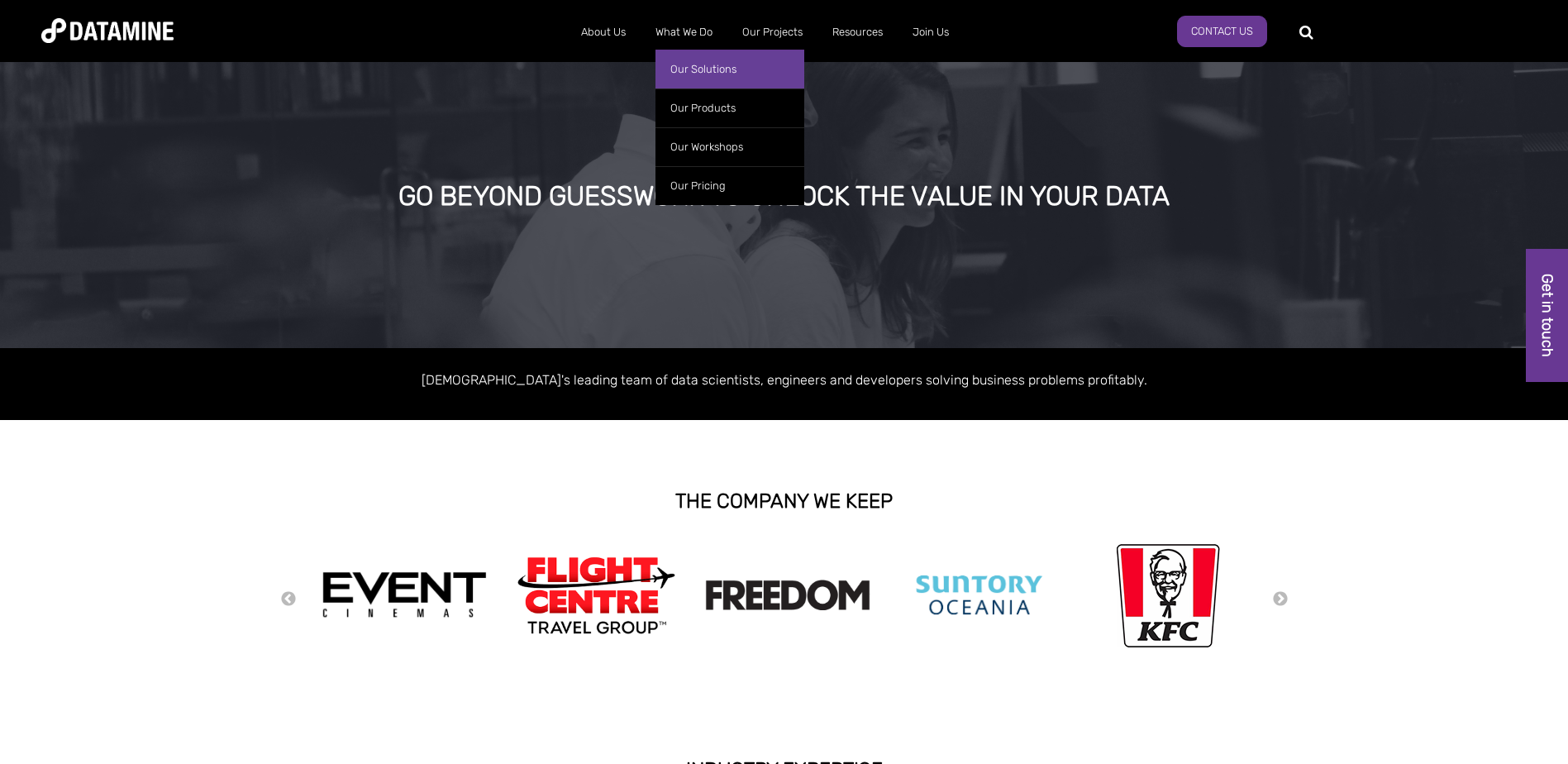
click at [687, 66] on link "Our Solutions" at bounding box center [730, 69] width 149 height 39
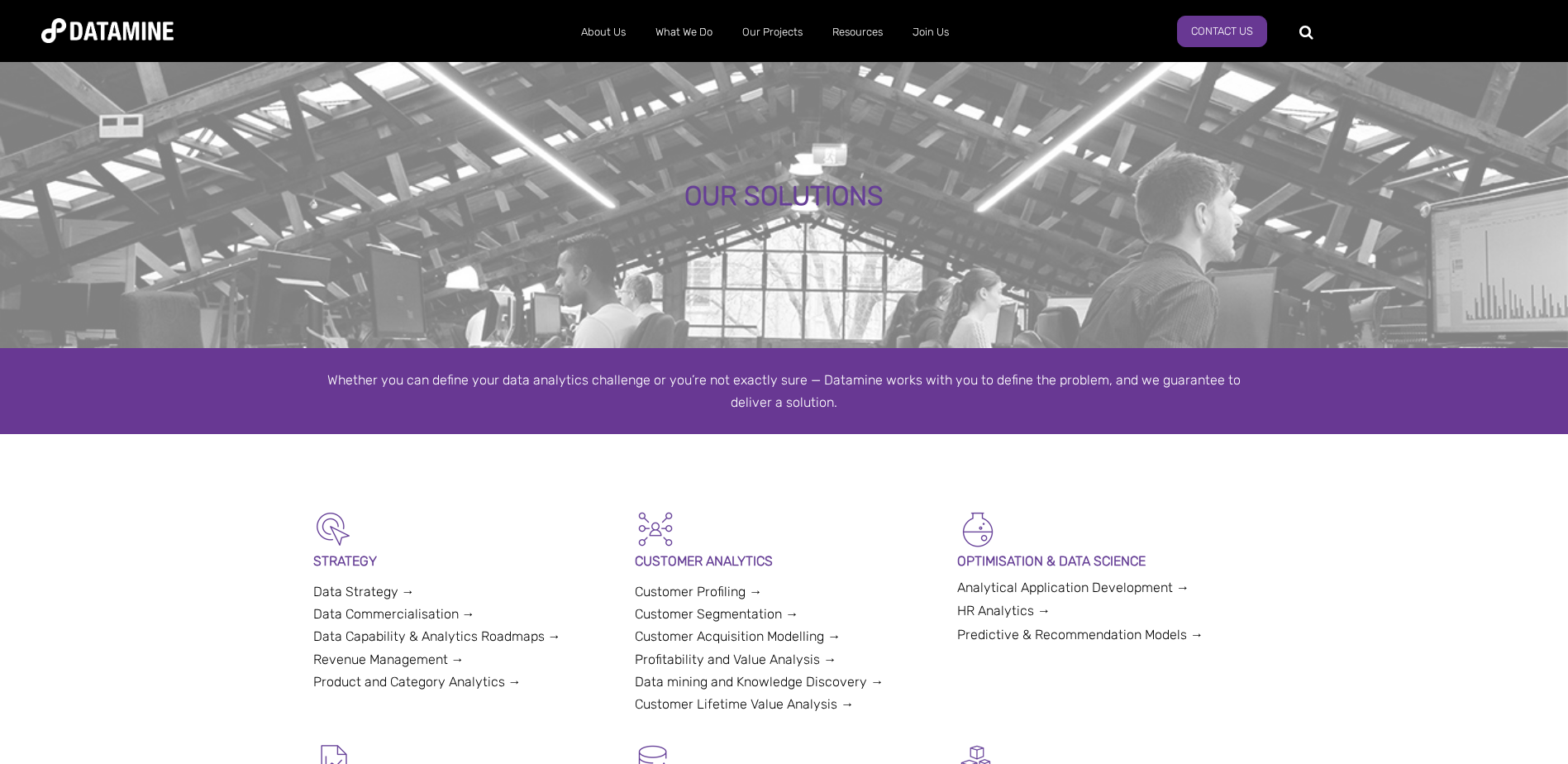
click at [817, 268] on div "OUR SOLUTIONS" at bounding box center [784, 203] width 1568 height 290
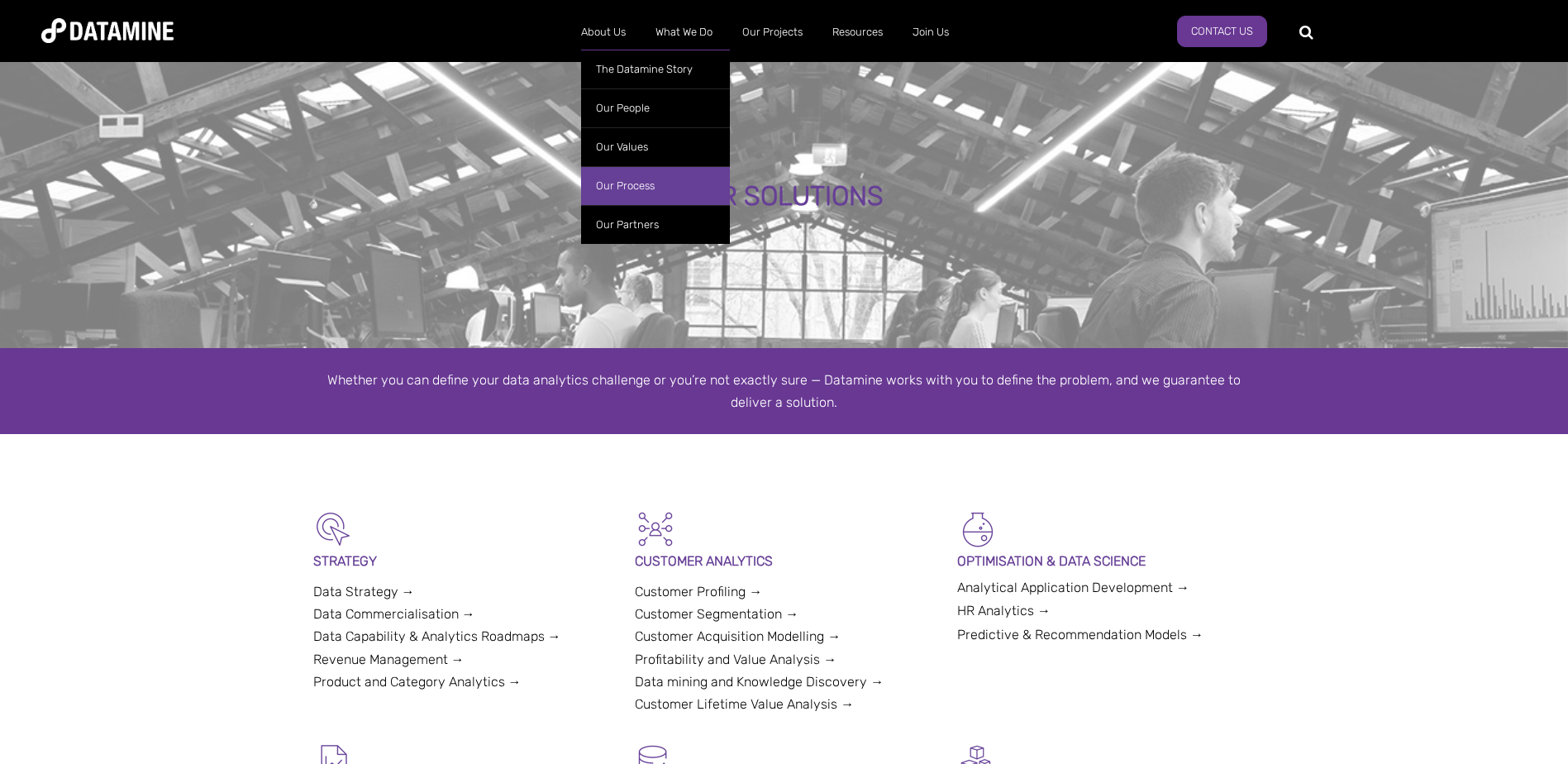
click at [637, 180] on link "Our Process" at bounding box center [656, 186] width 149 height 39
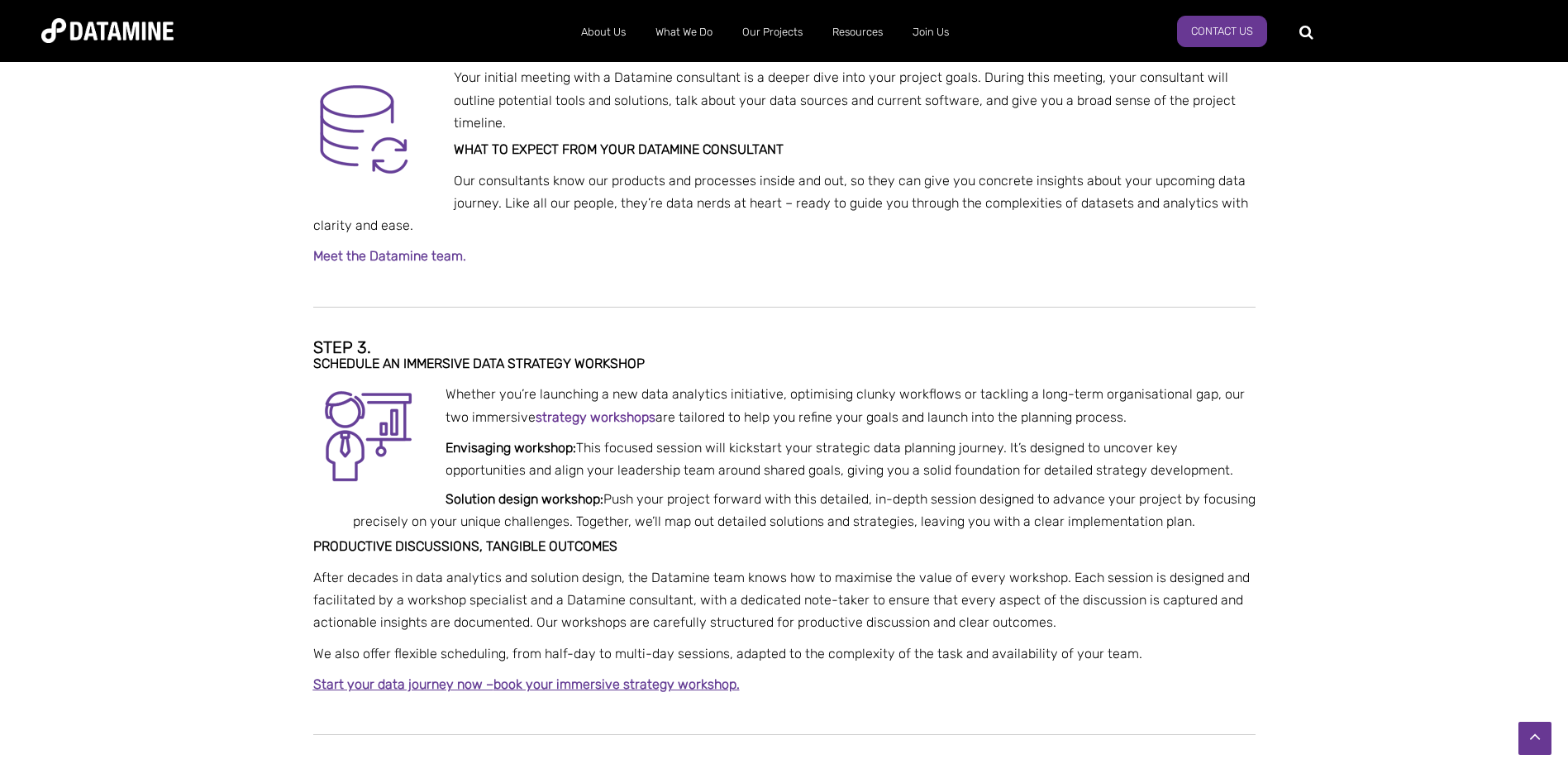
scroll to position [862, 0]
